Goal: Information Seeking & Learning: Learn about a topic

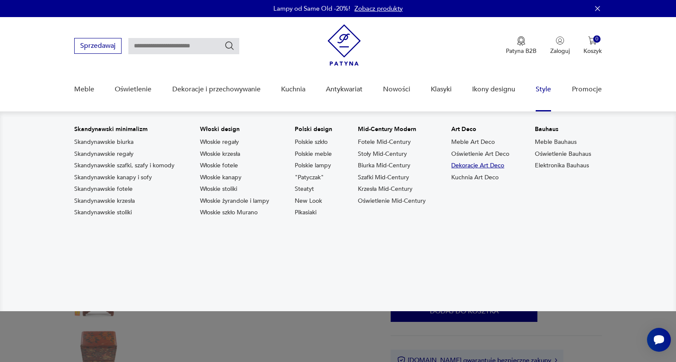
click at [496, 162] on link "Dekoracje Art Deco" at bounding box center [477, 165] width 53 height 9
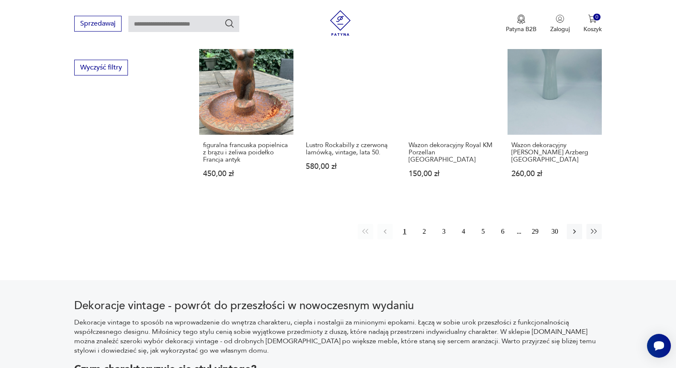
scroll to position [865, 0]
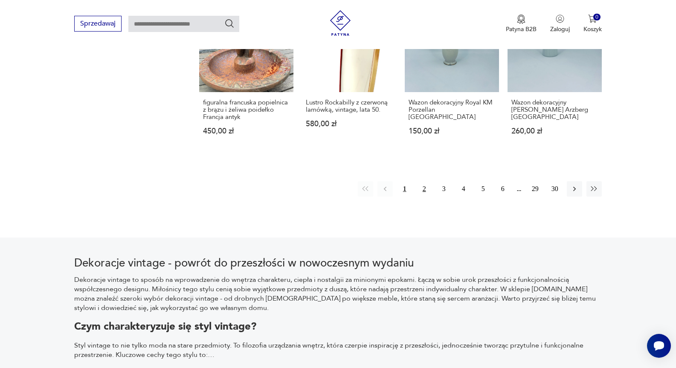
click at [425, 190] on button "2" at bounding box center [424, 188] width 15 height 15
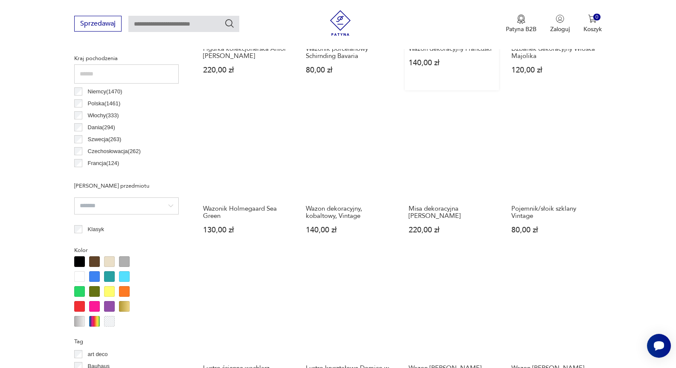
scroll to position [482, 0]
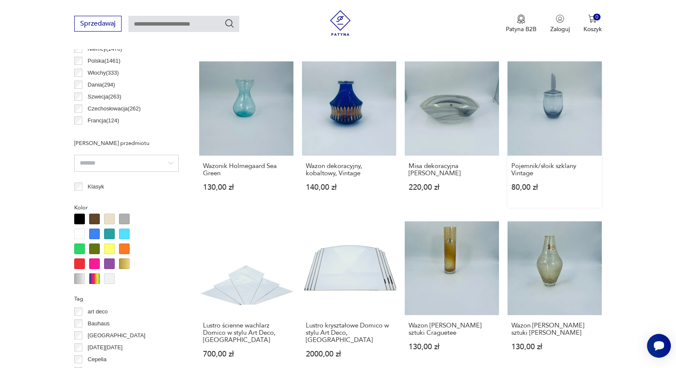
click at [539, 109] on link "Pojemnik/słoik szklany Vintage 80,00 zł" at bounding box center [554, 134] width 94 height 146
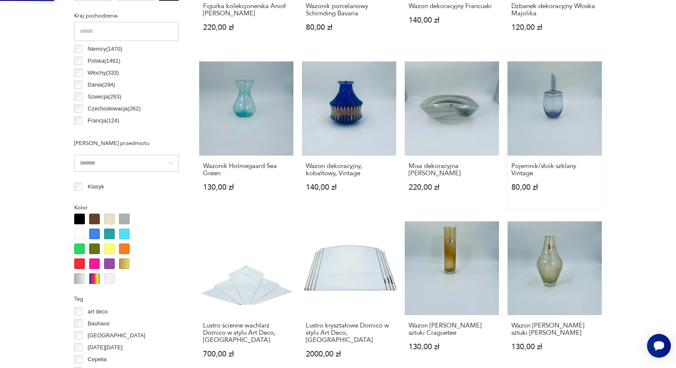
scroll to position [0, 0]
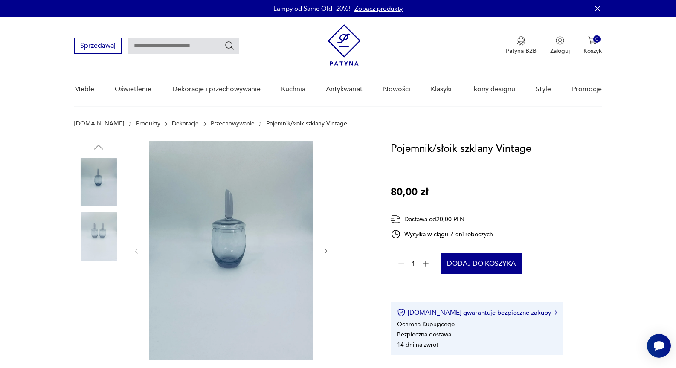
click at [90, 228] on img at bounding box center [98, 236] width 49 height 49
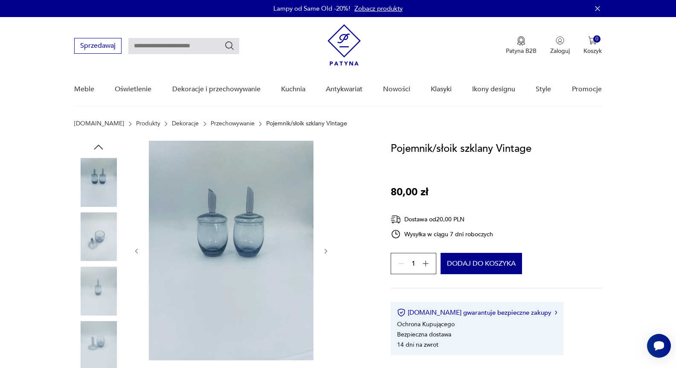
click at [84, 257] on img at bounding box center [98, 236] width 49 height 49
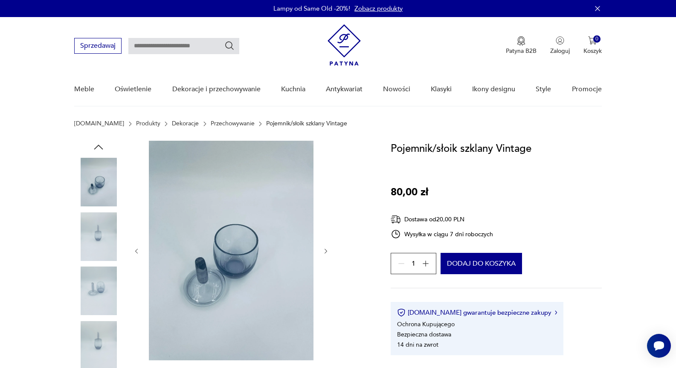
click at [92, 271] on img at bounding box center [98, 290] width 49 height 49
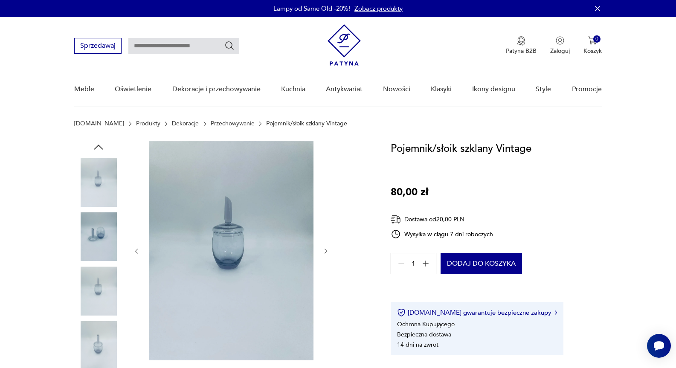
click at [98, 296] on img at bounding box center [98, 290] width 49 height 49
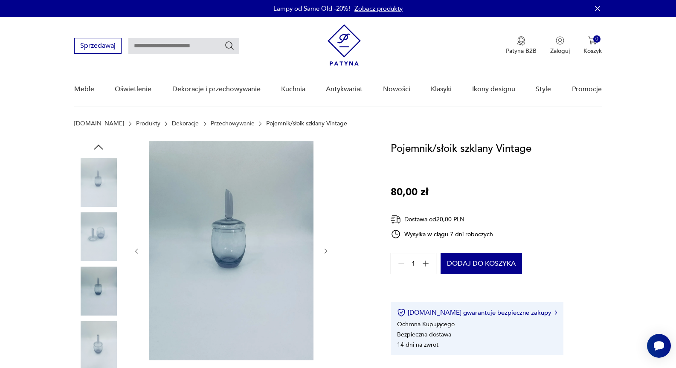
click at [103, 321] on img at bounding box center [98, 345] width 49 height 49
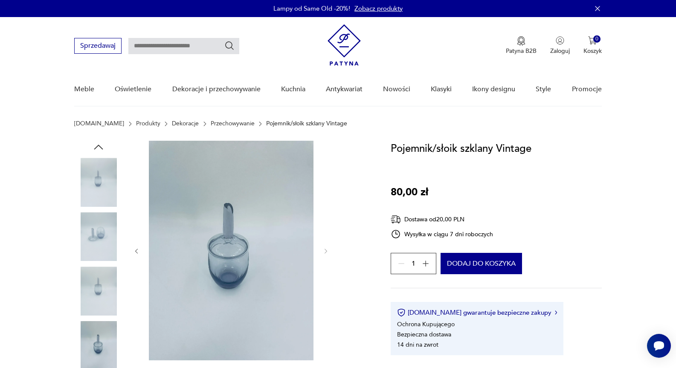
click at [107, 349] on img at bounding box center [98, 345] width 49 height 49
click at [99, 347] on img at bounding box center [98, 345] width 49 height 49
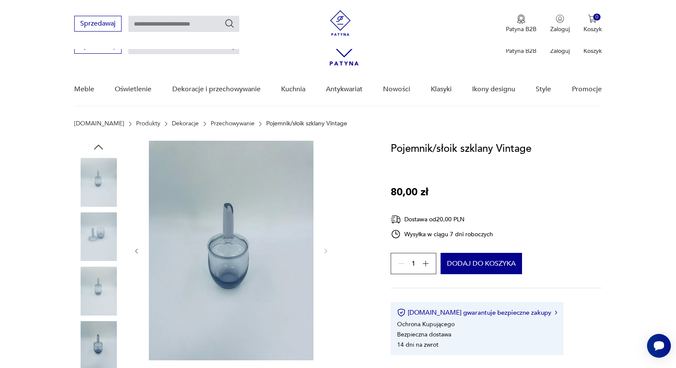
scroll to position [171, 0]
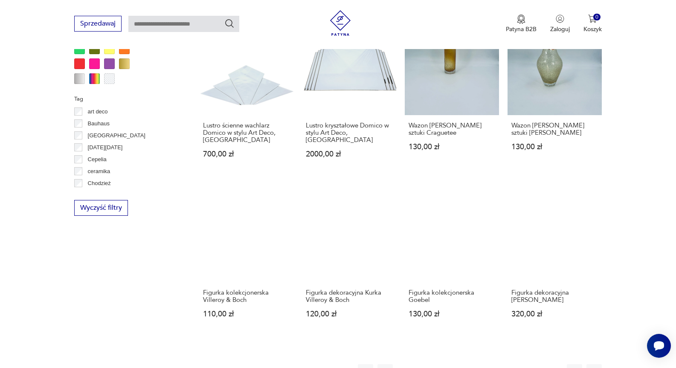
scroll to position [512, 0]
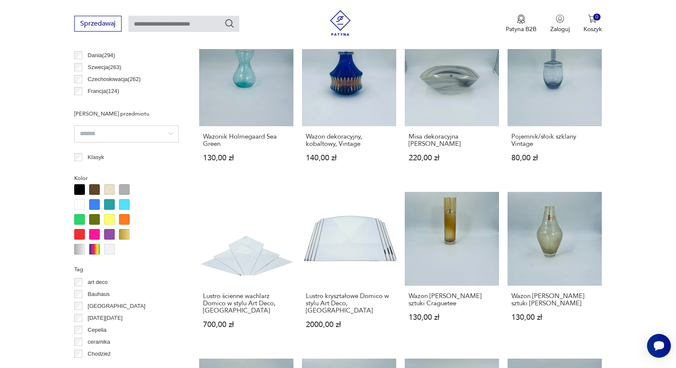
click at [145, 26] on input "text" at bounding box center [183, 24] width 111 height 16
type input "********"
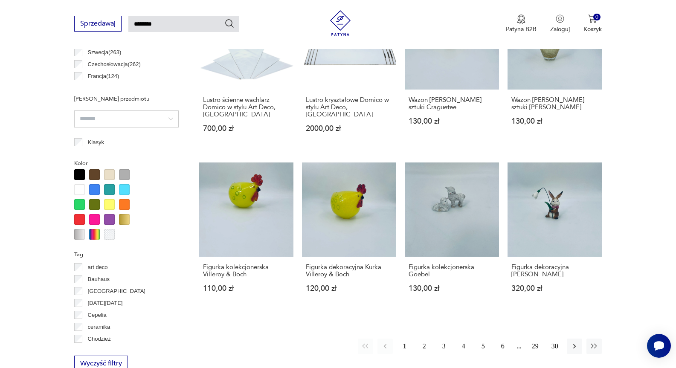
type input "********"
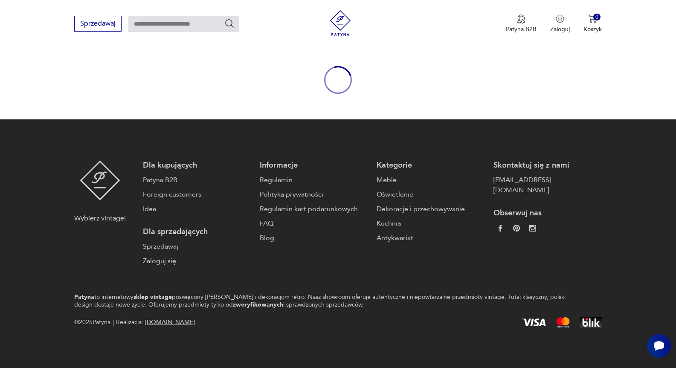
type input "********"
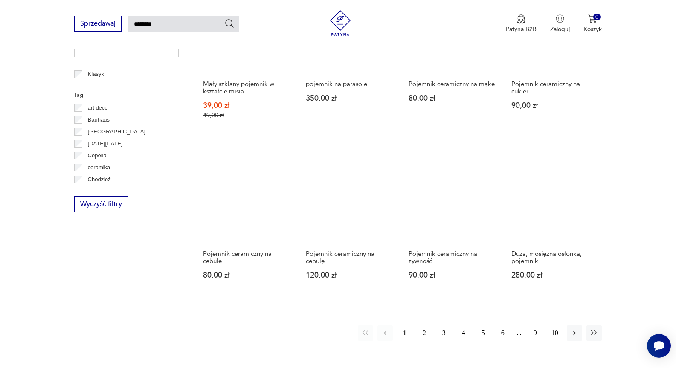
scroll to position [627, 0]
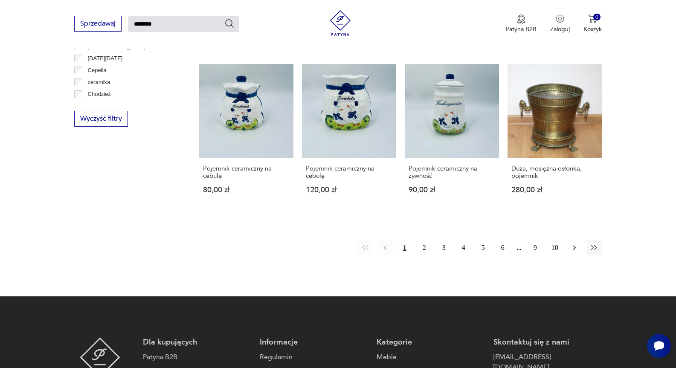
click at [574, 243] on icon "button" at bounding box center [574, 247] width 9 height 9
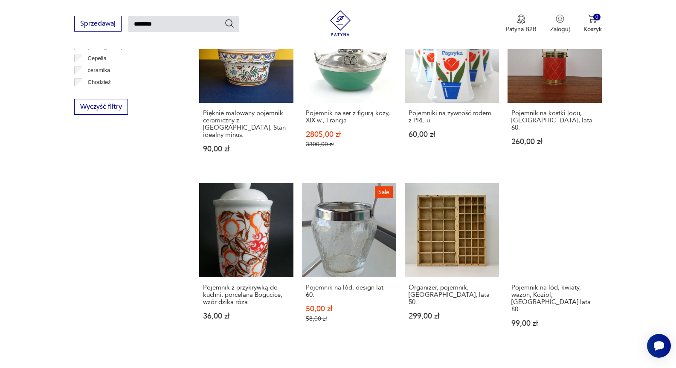
scroll to position [585, 0]
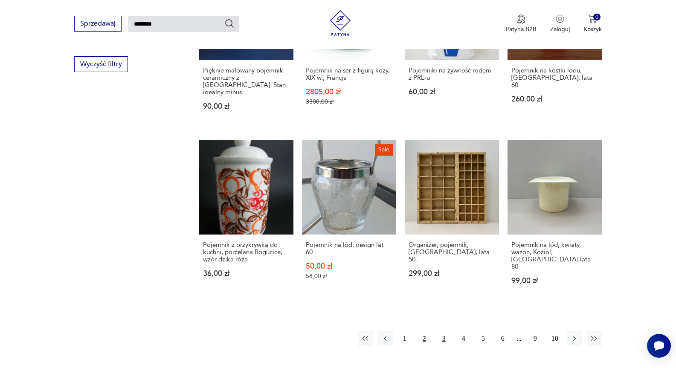
click at [446, 331] on button "3" at bounding box center [443, 338] width 15 height 15
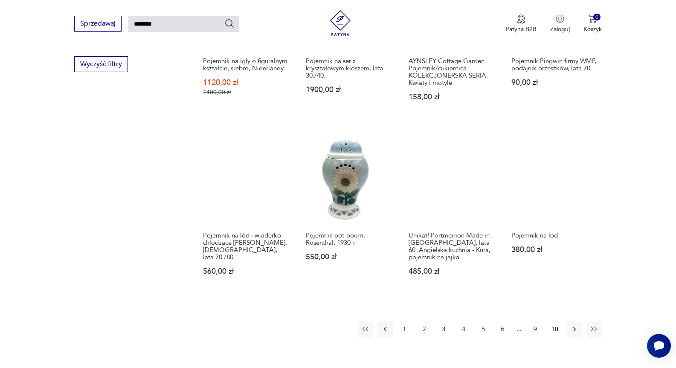
scroll to position [670, 0]
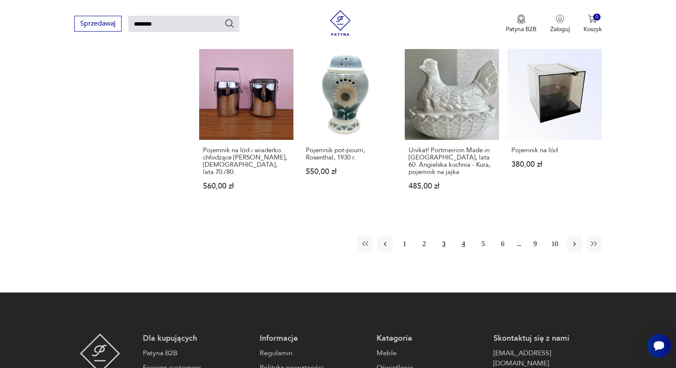
click at [458, 237] on button "4" at bounding box center [463, 243] width 15 height 15
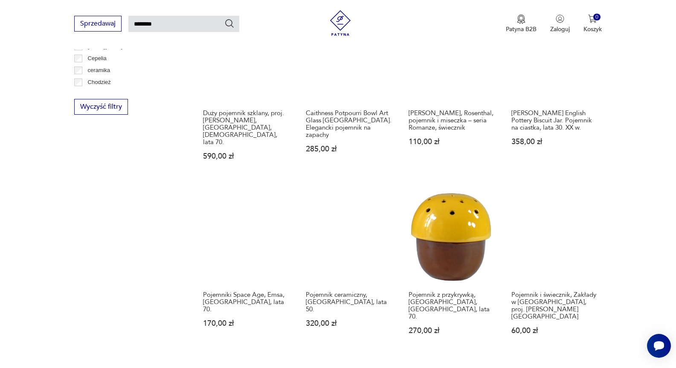
scroll to position [670, 0]
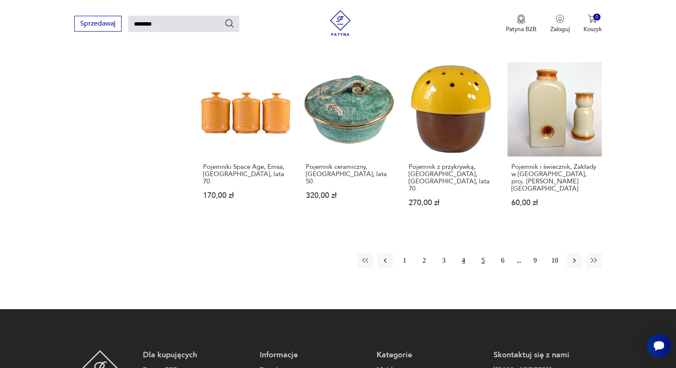
click at [483, 253] on button "5" at bounding box center [482, 260] width 15 height 15
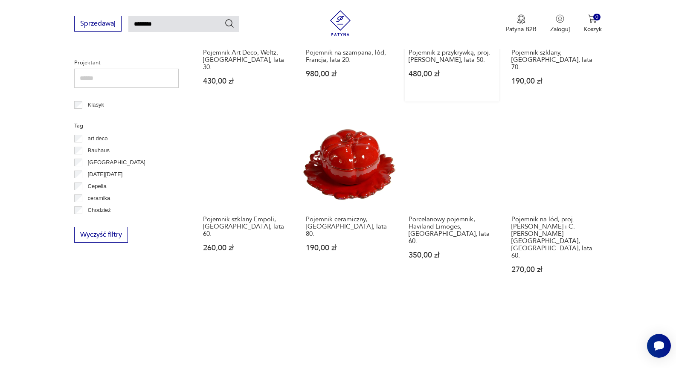
scroll to position [542, 0]
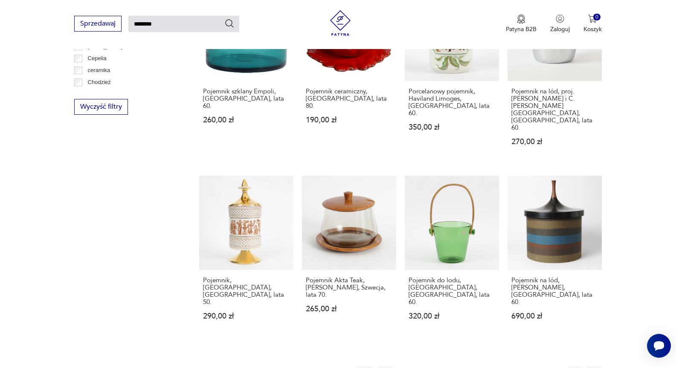
click at [501, 366] on button "6" at bounding box center [502, 373] width 15 height 15
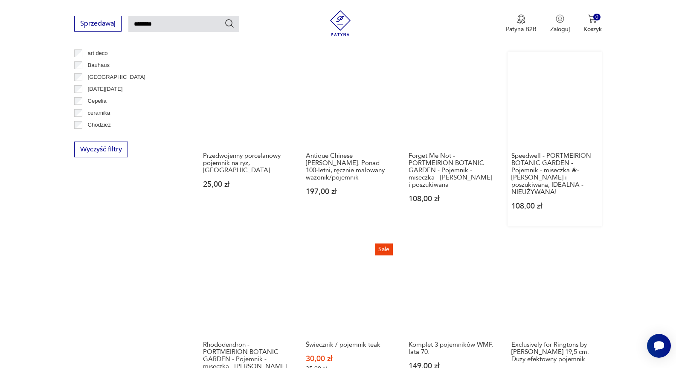
scroll to position [627, 0]
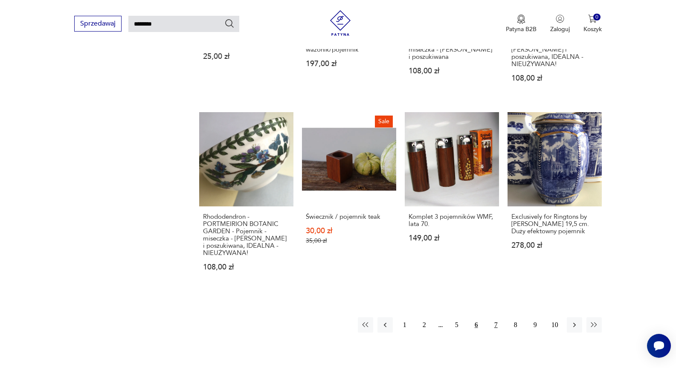
click at [492, 317] on button "7" at bounding box center [495, 324] width 15 height 15
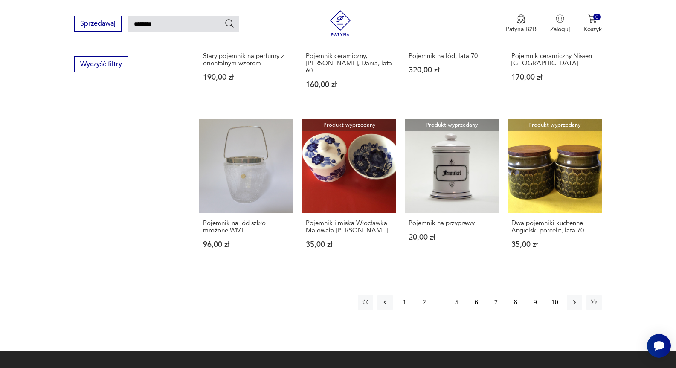
scroll to position [627, 0]
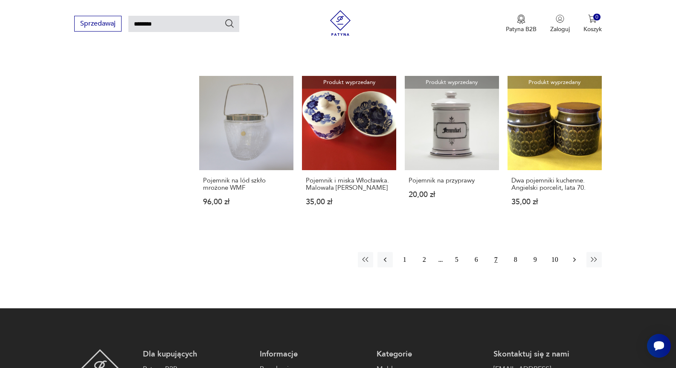
click at [571, 255] on icon "button" at bounding box center [574, 259] width 9 height 9
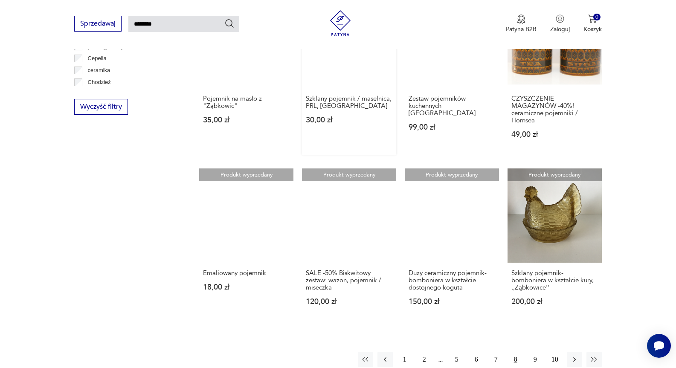
scroll to position [713, 0]
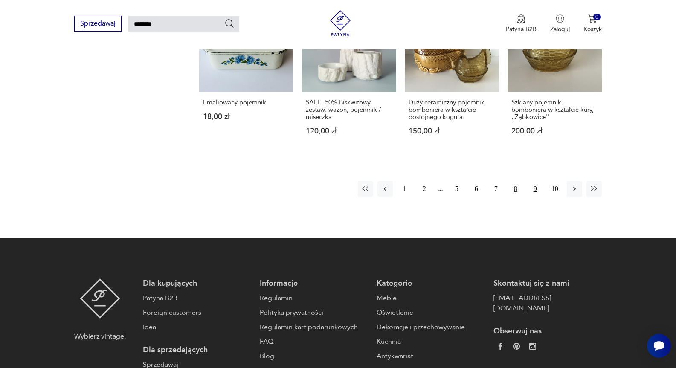
click at [539, 181] on button "9" at bounding box center [534, 188] width 15 height 15
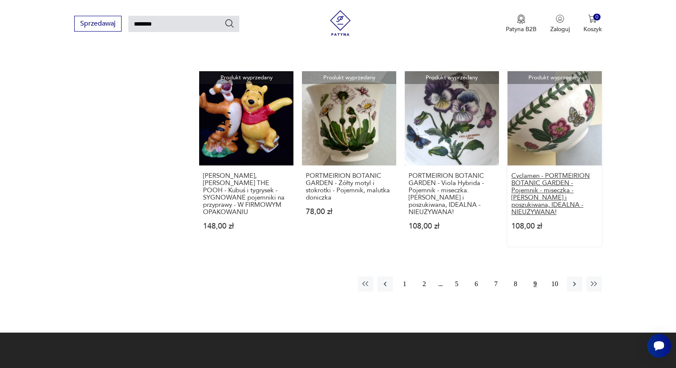
scroll to position [670, 0]
